Goal: Task Accomplishment & Management: Manage account settings

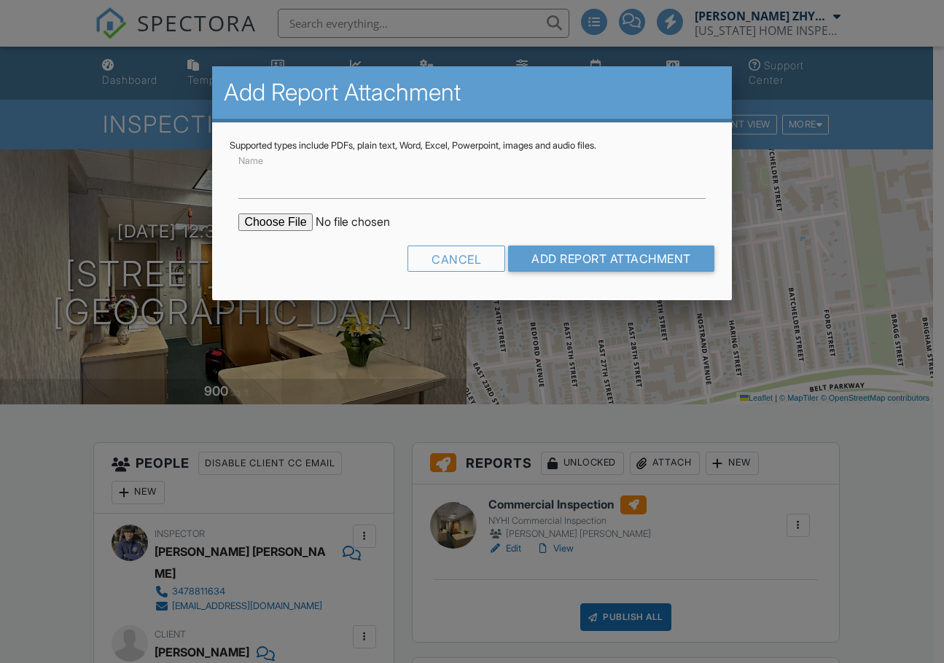
click at [284, 223] on input "file" at bounding box center [362, 222] width 248 height 17
type input "C:\fakepath\3901_Nostrand_Ave_LL4___Commercial_Inspection.pdf"
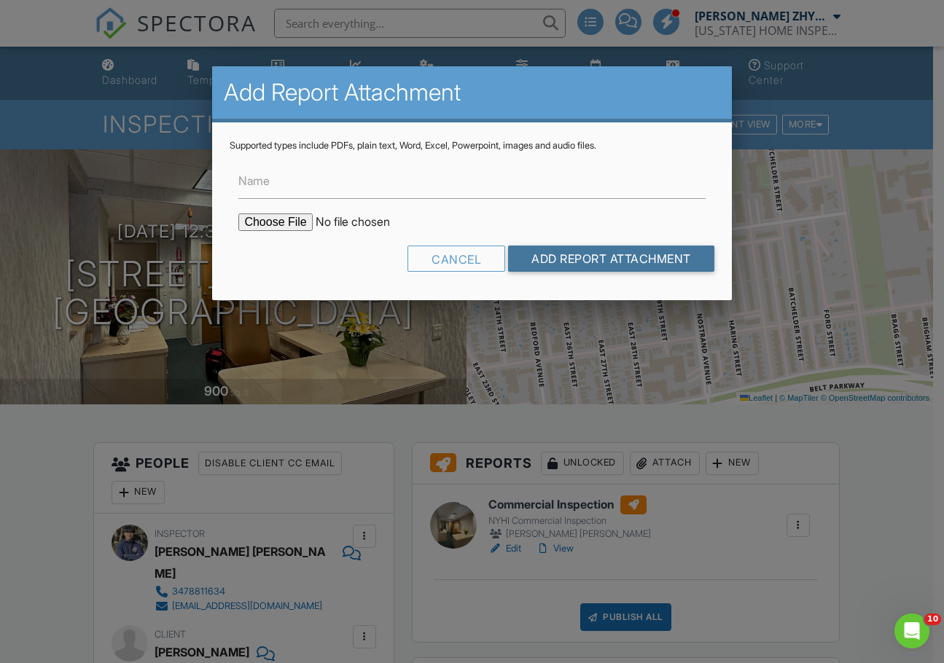
click at [595, 259] on input "Add Report Attachment" at bounding box center [611, 259] width 206 height 26
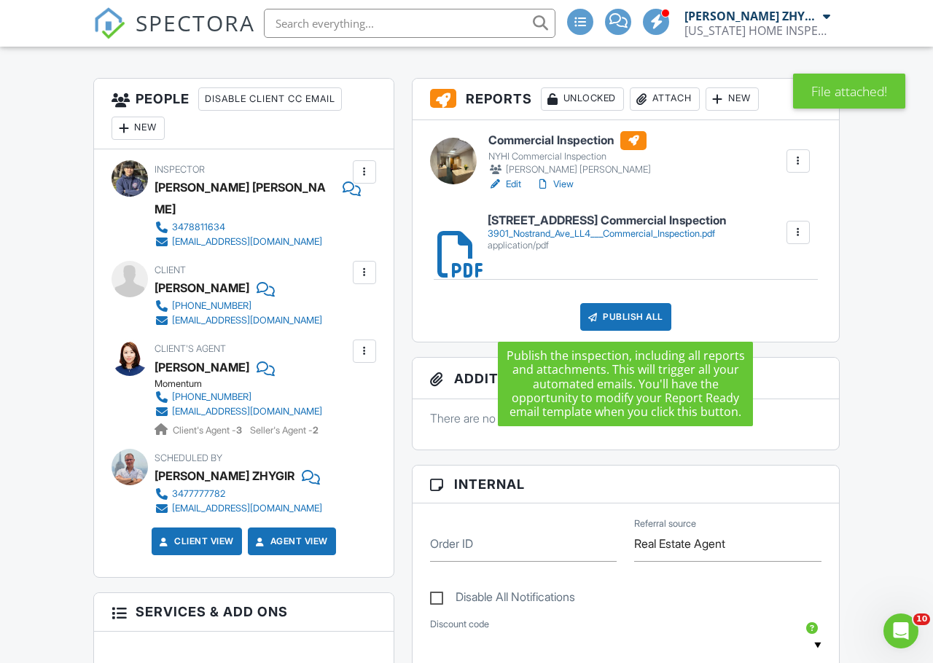
click at [606, 318] on div "Publish All" at bounding box center [625, 317] width 91 height 28
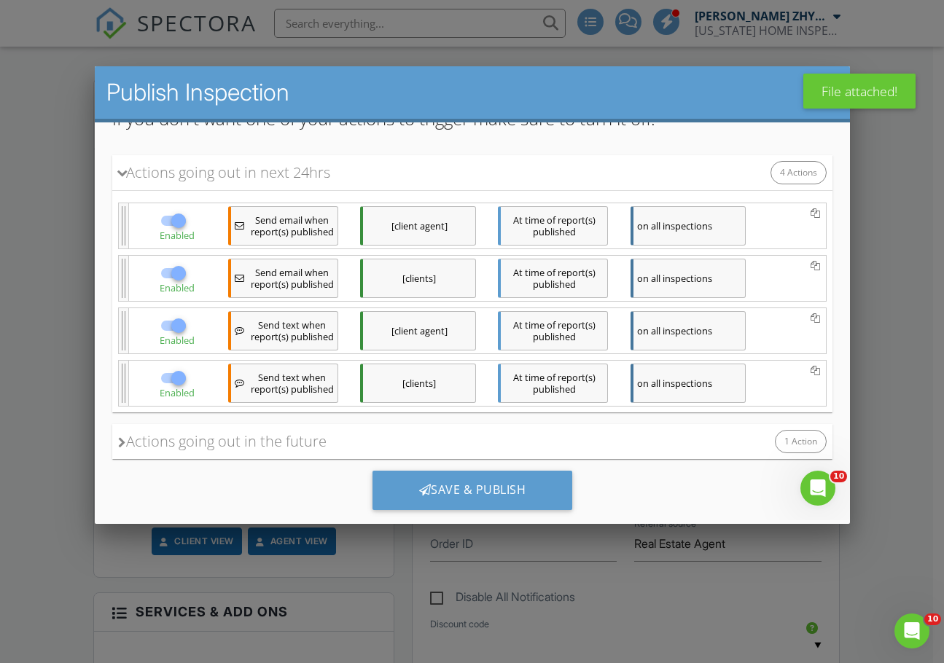
scroll to position [232, 0]
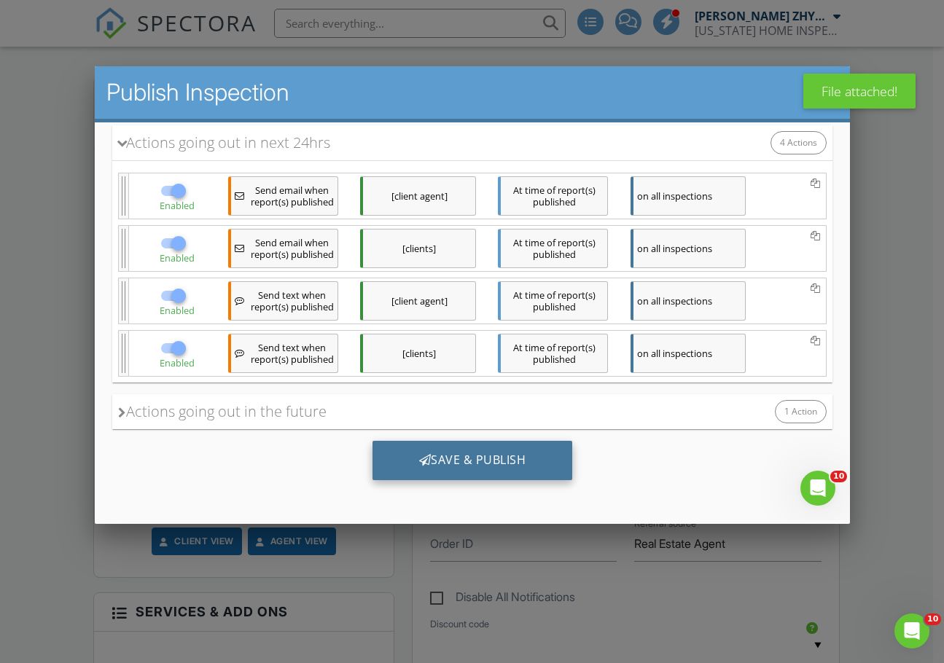
click at [473, 457] on div "Save & Publish" at bounding box center [472, 460] width 200 height 39
